Goal: Transaction & Acquisition: Purchase product/service

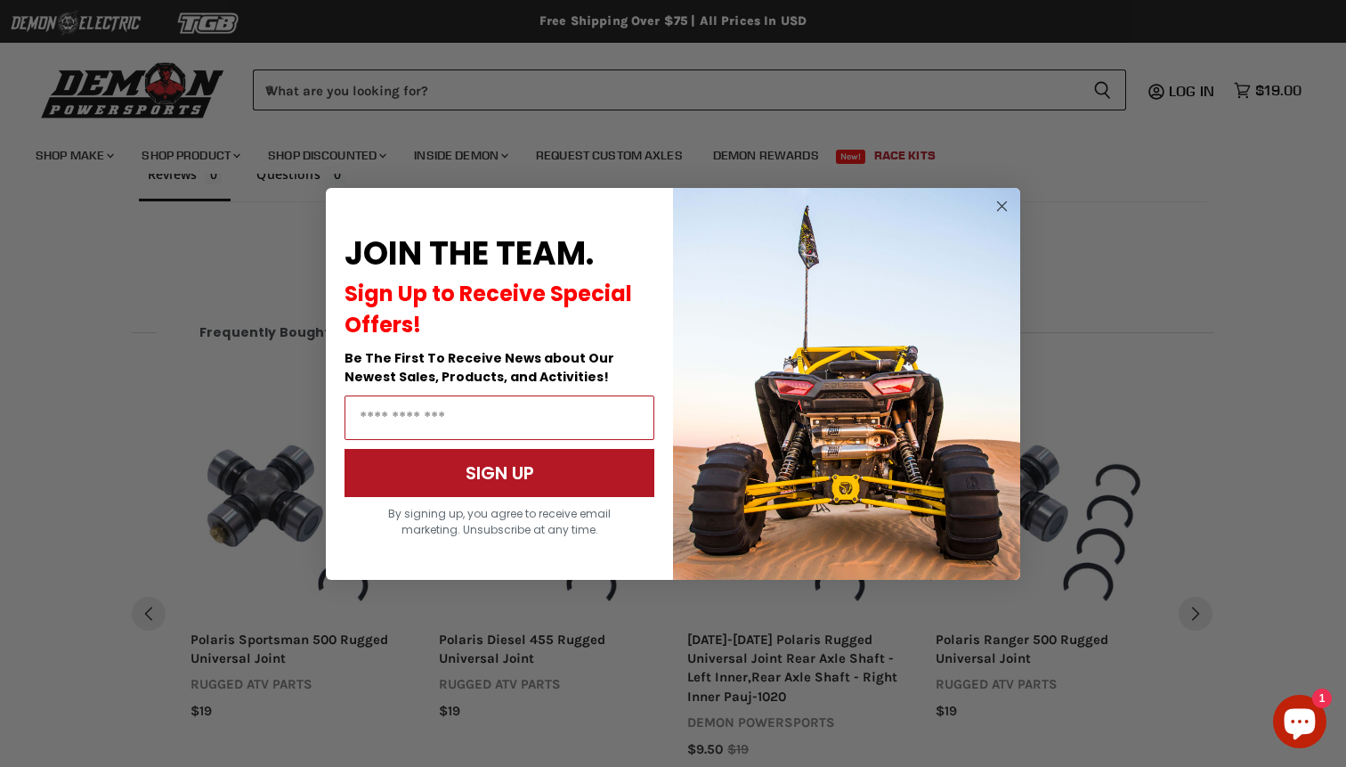
scroll to position [1299, 0]
